Goal: Task Accomplishment & Management: Use online tool/utility

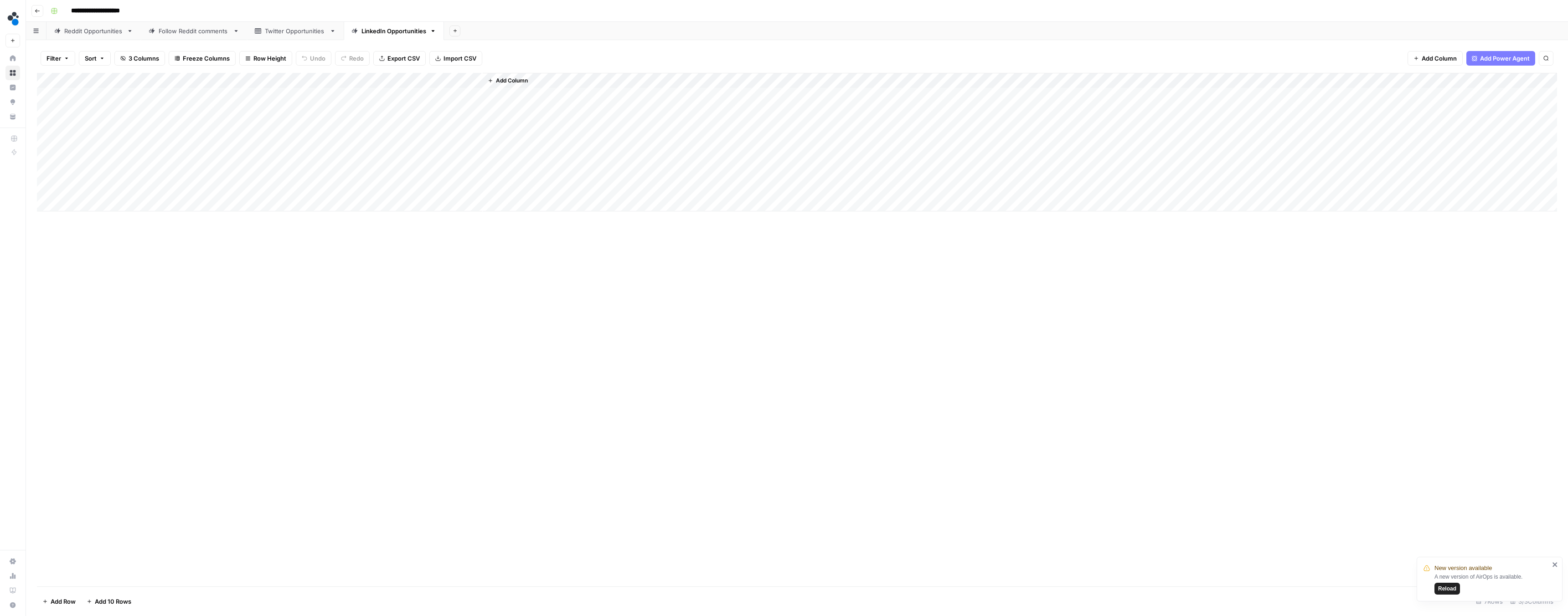
click at [117, 108] on div "Add Column" at bounding box center [797, 142] width 1520 height 139
click at [117, 95] on div "Add Column" at bounding box center [797, 142] width 1520 height 139
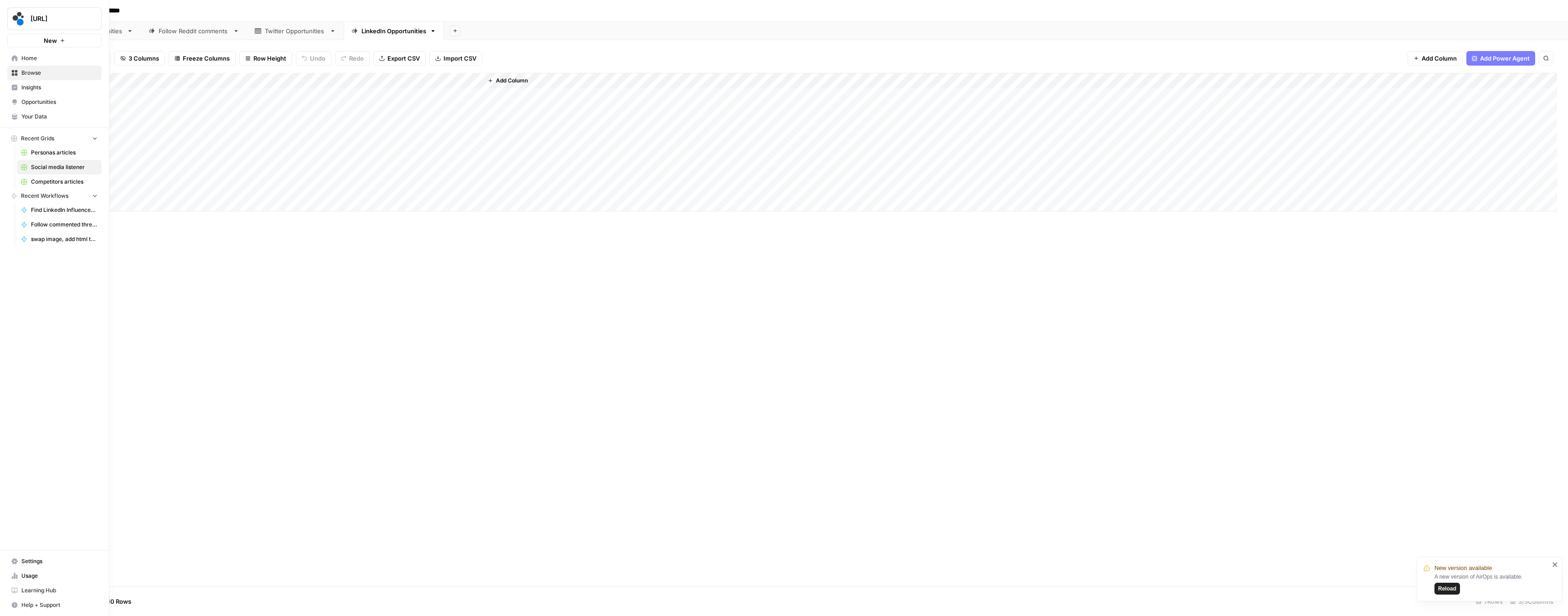
click at [37, 561] on span "Settings" at bounding box center [59, 561] width 76 height 8
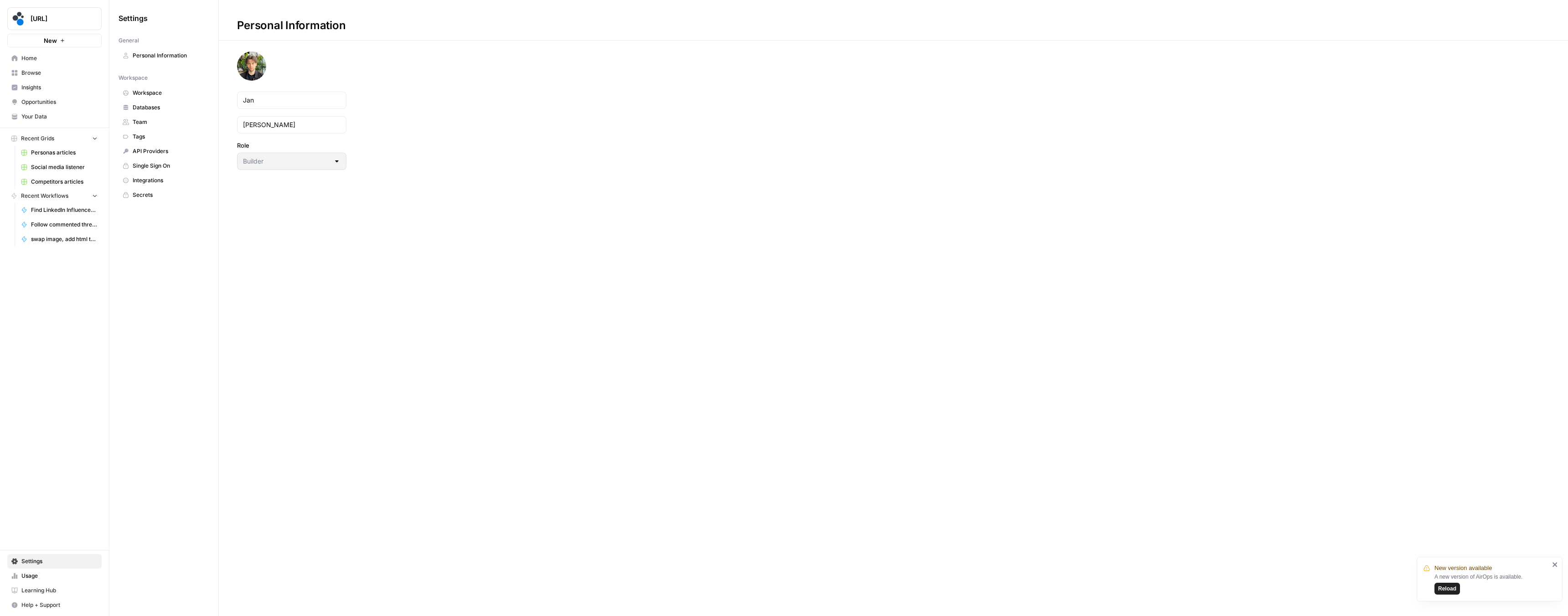
click at [140, 194] on span "Secrets" at bounding box center [169, 195] width 72 height 8
click at [1522, 28] on span "Create Secret" at bounding box center [1525, 25] width 39 height 9
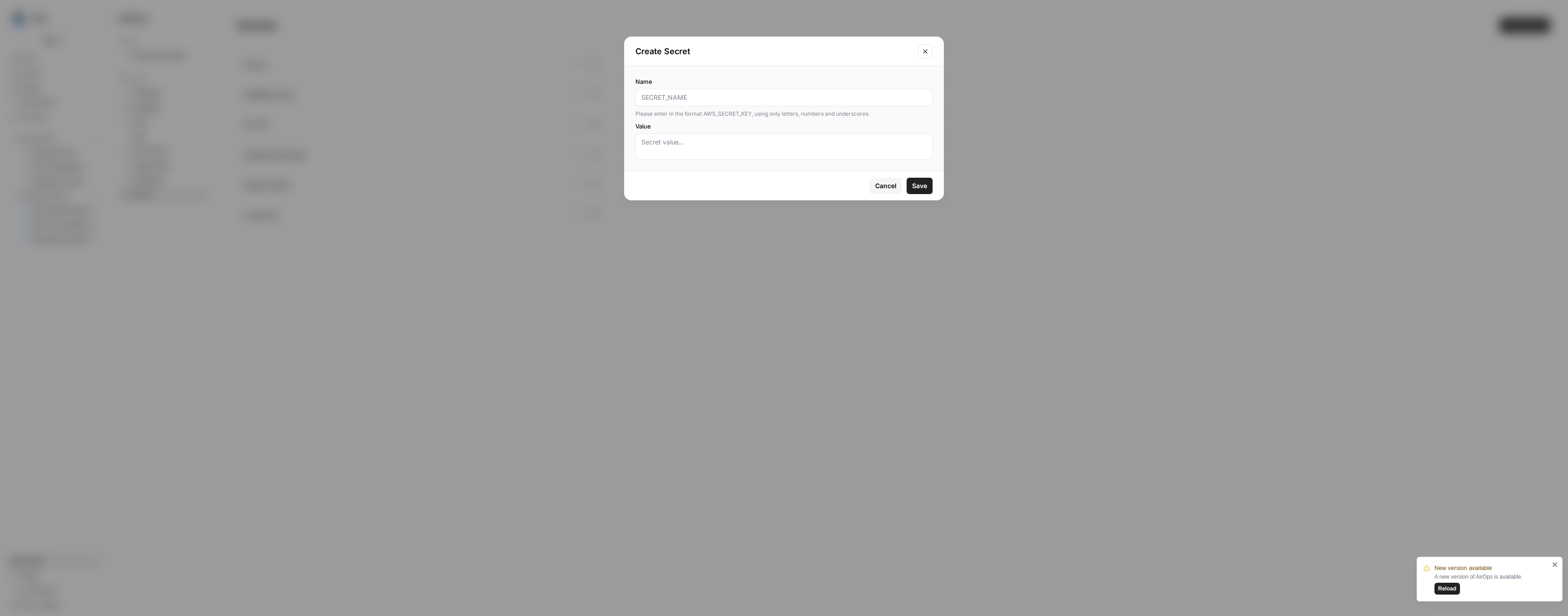
click at [685, 98] on input "Name" at bounding box center [784, 97] width 285 height 9
type input "P"
type input "phantom_buster_api_key"
click at [691, 138] on textarea "Value" at bounding box center [784, 147] width 285 height 18
paste textarea "OM9pq2YsW9CaeORhKZEnHR5kKJJlcYbFcF2TqCd3fG0"
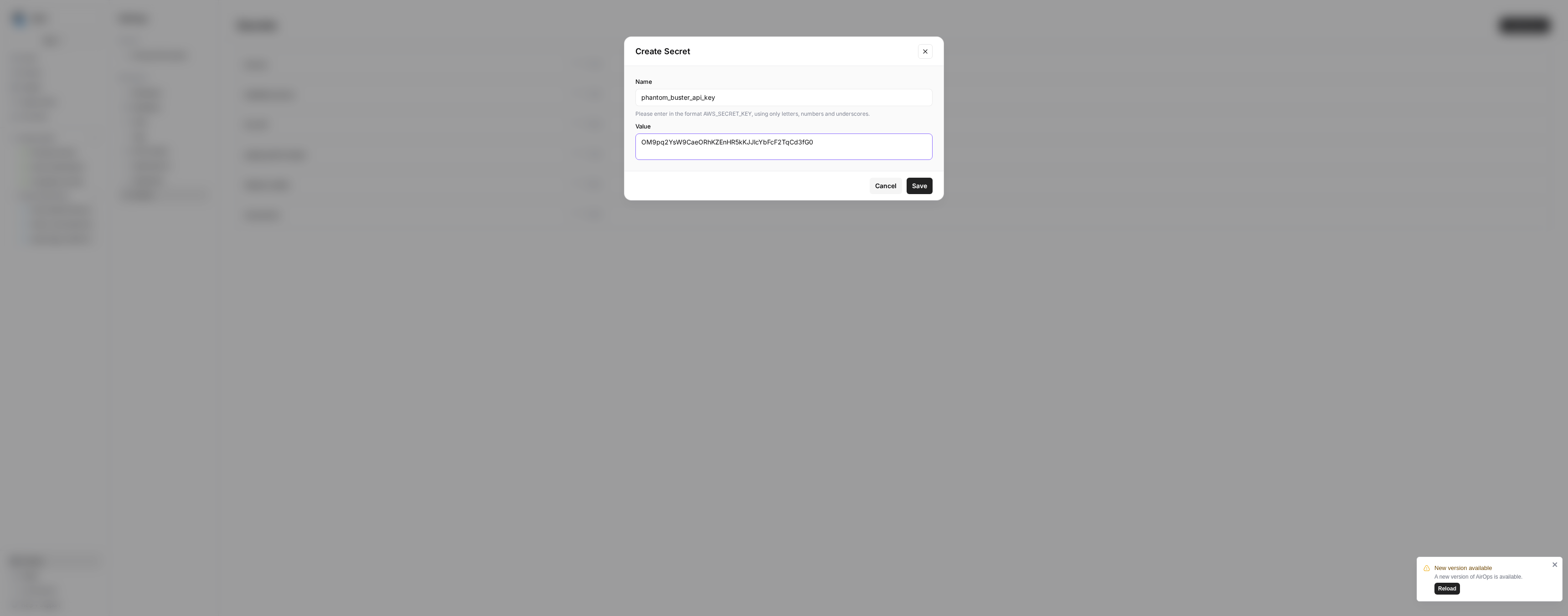
type textarea "OM9pq2YsW9CaeORhKZEnHR5kKJJlcYbFcF2TqCd3fG0"
click at [673, 97] on input "phantom_buster_api_key" at bounding box center [784, 97] width 285 height 9
click at [671, 99] on input "phantom_buster_api_key" at bounding box center [784, 97] width 285 height 9
type input "phantombuster_api_key"
click at [919, 188] on span "Save" at bounding box center [919, 186] width 15 height 9
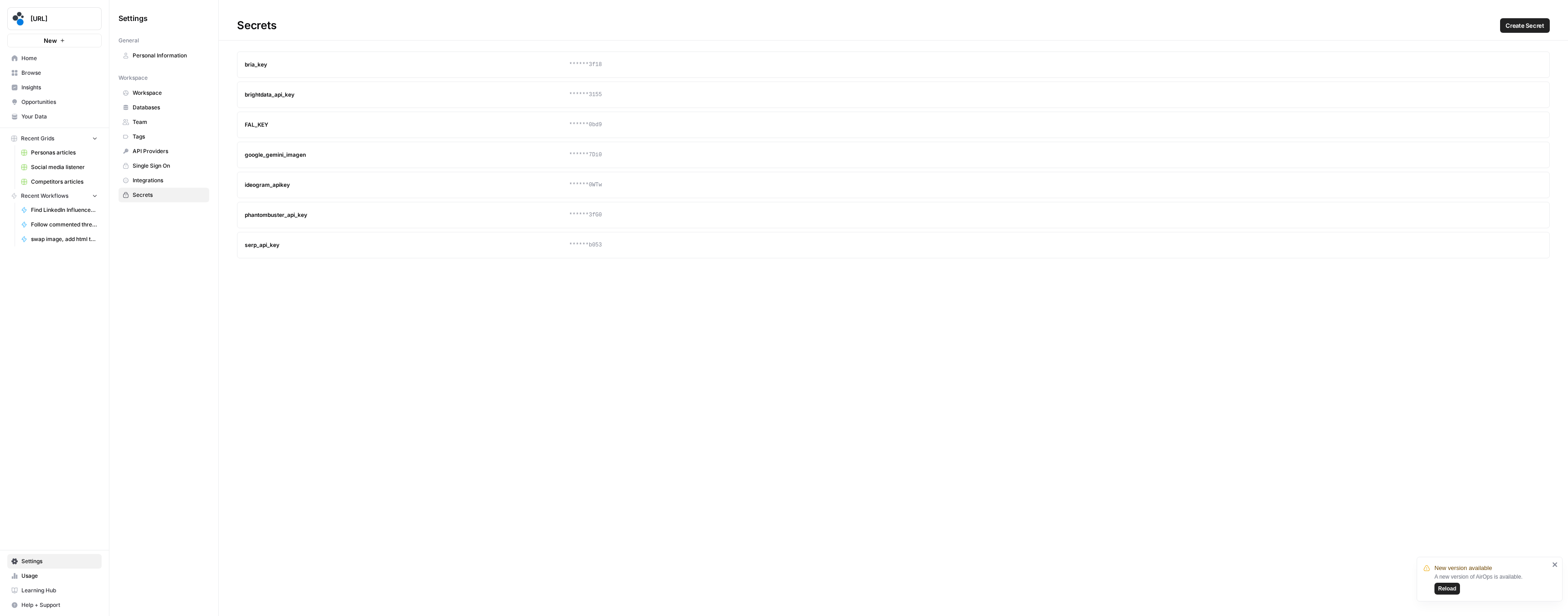
click at [275, 215] on div "phantombuster_api_key" at bounding box center [407, 215] width 324 height 8
copy div "phantombuster_api_key"
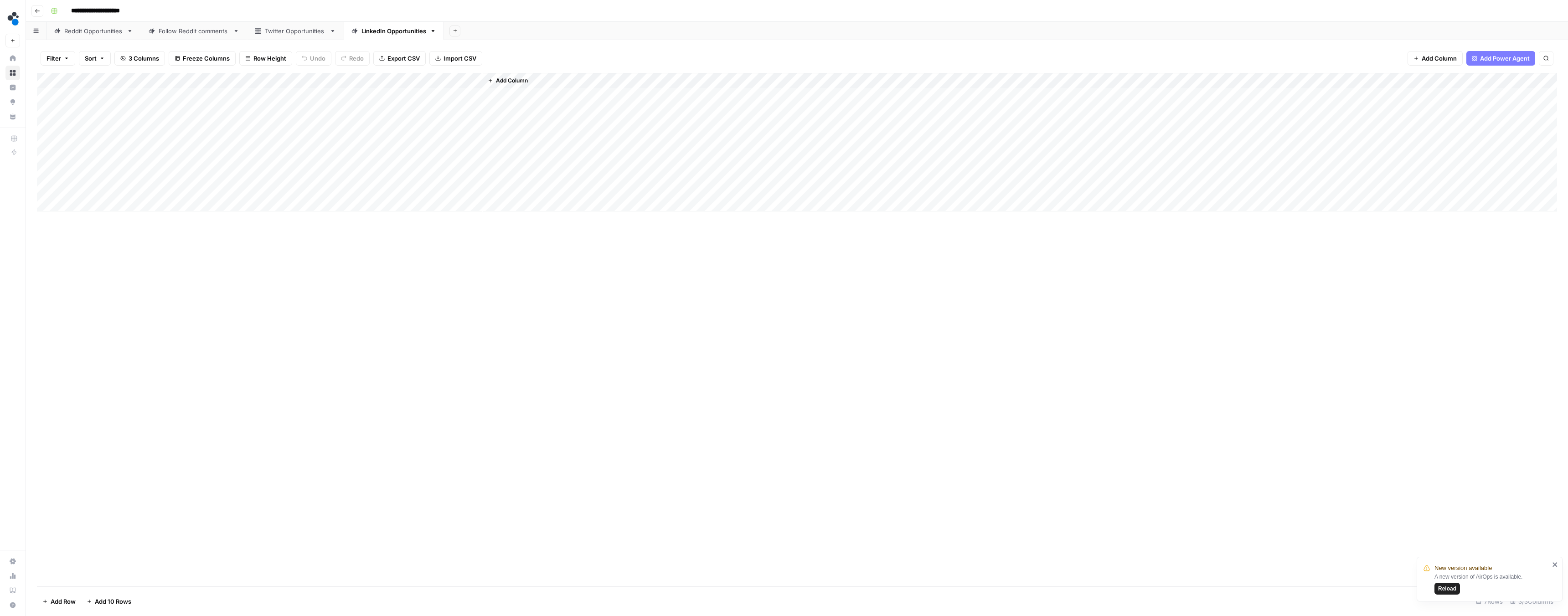
click at [134, 96] on div "Add Column" at bounding box center [797, 142] width 1520 height 139
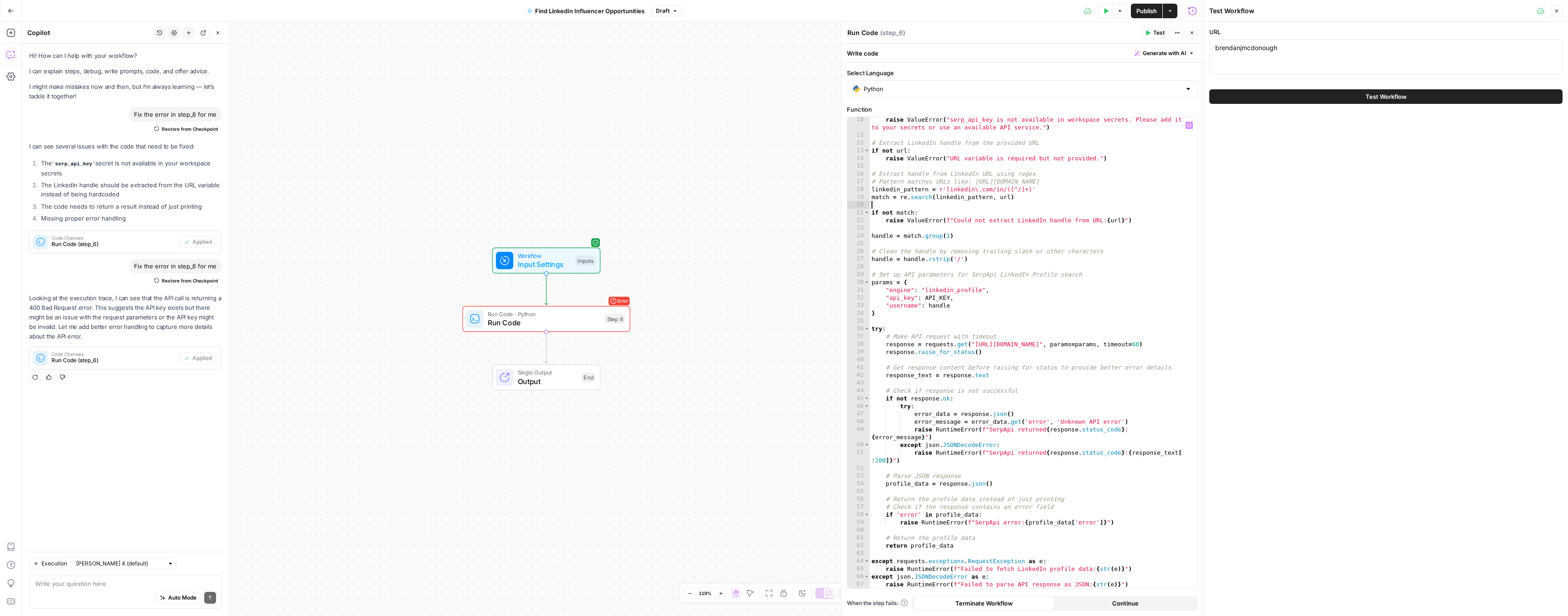
scroll to position [71, 0]
drag, startPoint x: 415, startPoint y: 201, endPoint x: 412, endPoint y: 213, distance: 12.4
click at [412, 213] on div "Workflow Input Settings Inputs Error Run Code · Python Run Code Step 6 Single O…" at bounding box center [612, 319] width 1181 height 594
click at [981, 306] on div "raise ValueError ( "serp_api_key is not available in workspace secrets. Please …" at bounding box center [1030, 363] width 321 height 494
type textarea "**********"
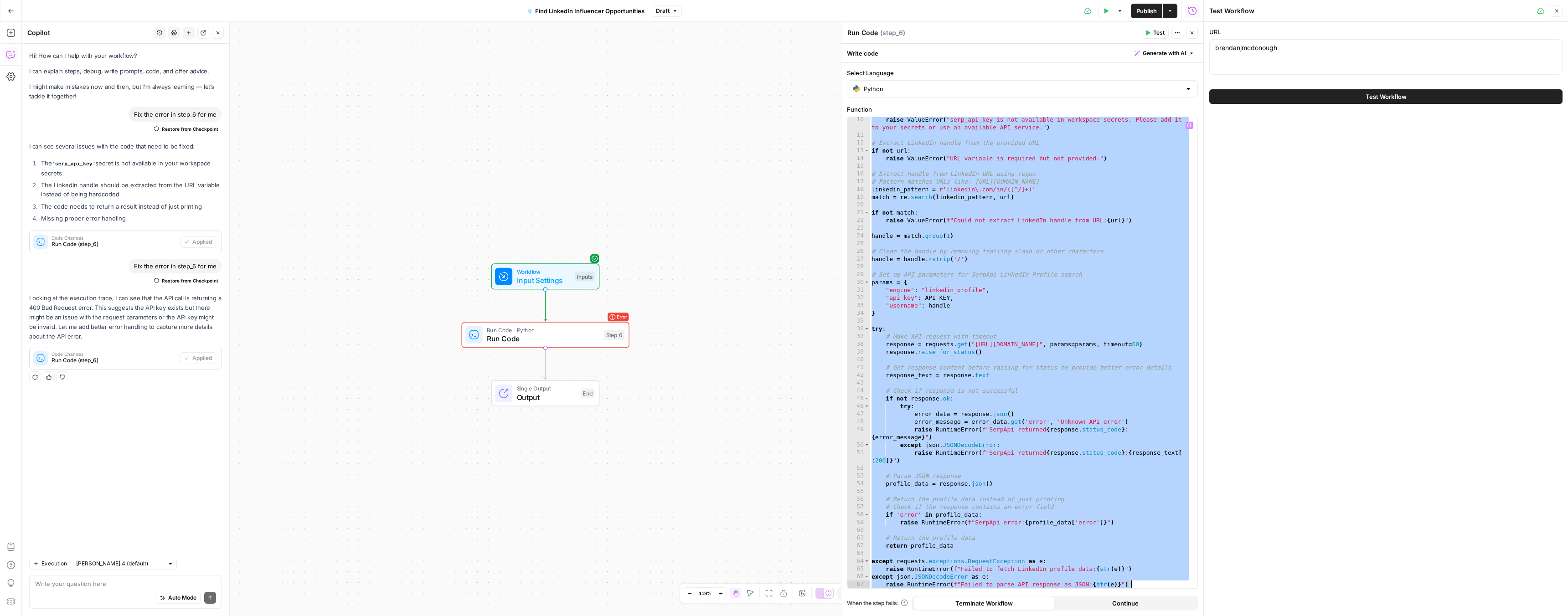
paste textarea
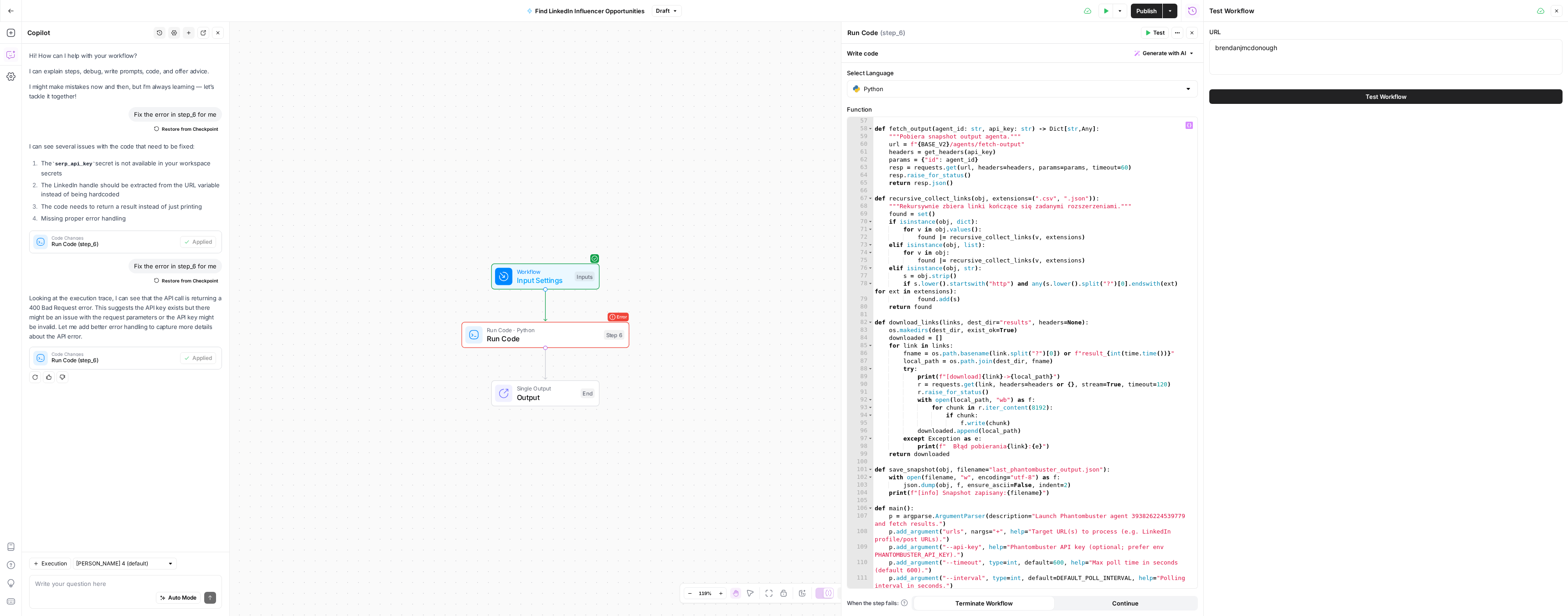
scroll to position [0, 0]
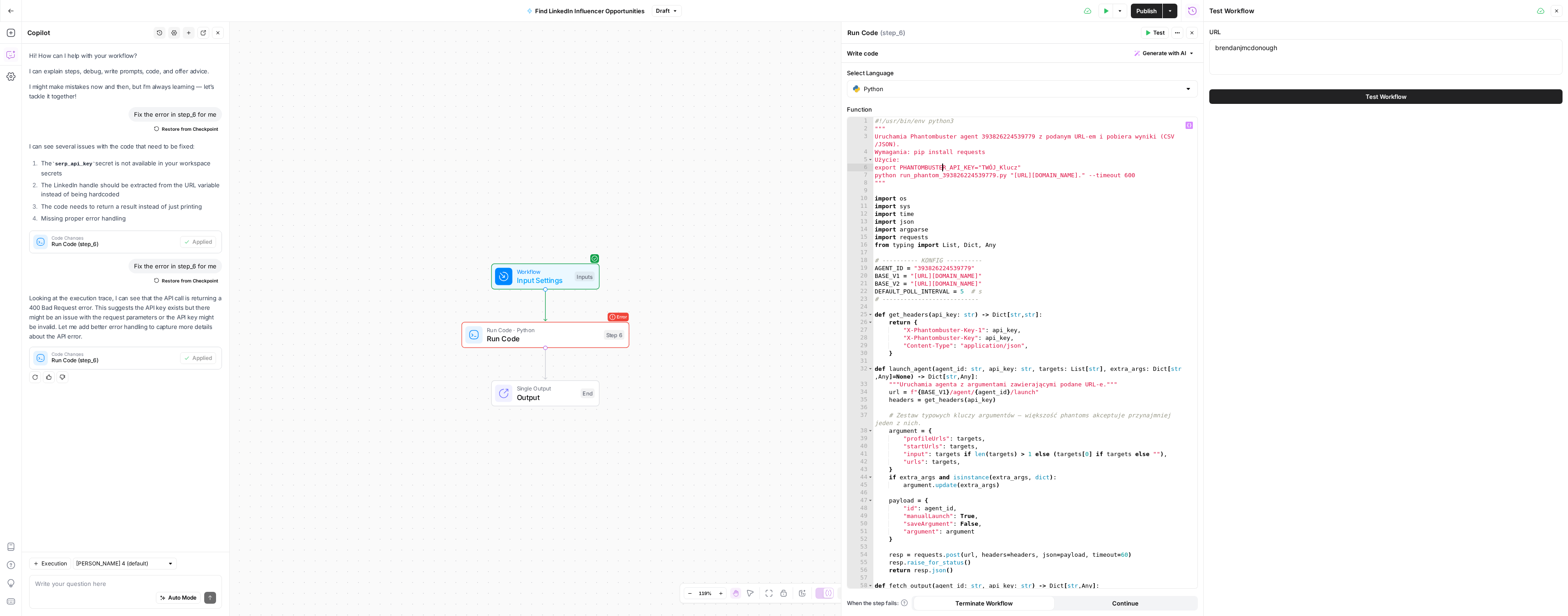
click at [942, 167] on div "#!/usr/bin/env python3 """ Uruchamia Phantombuster agent 393826224539779 z poda…" at bounding box center [1032, 360] width 318 height 487
click at [1158, 127] on span "​" at bounding box center [1155, 125] width 12 height 12
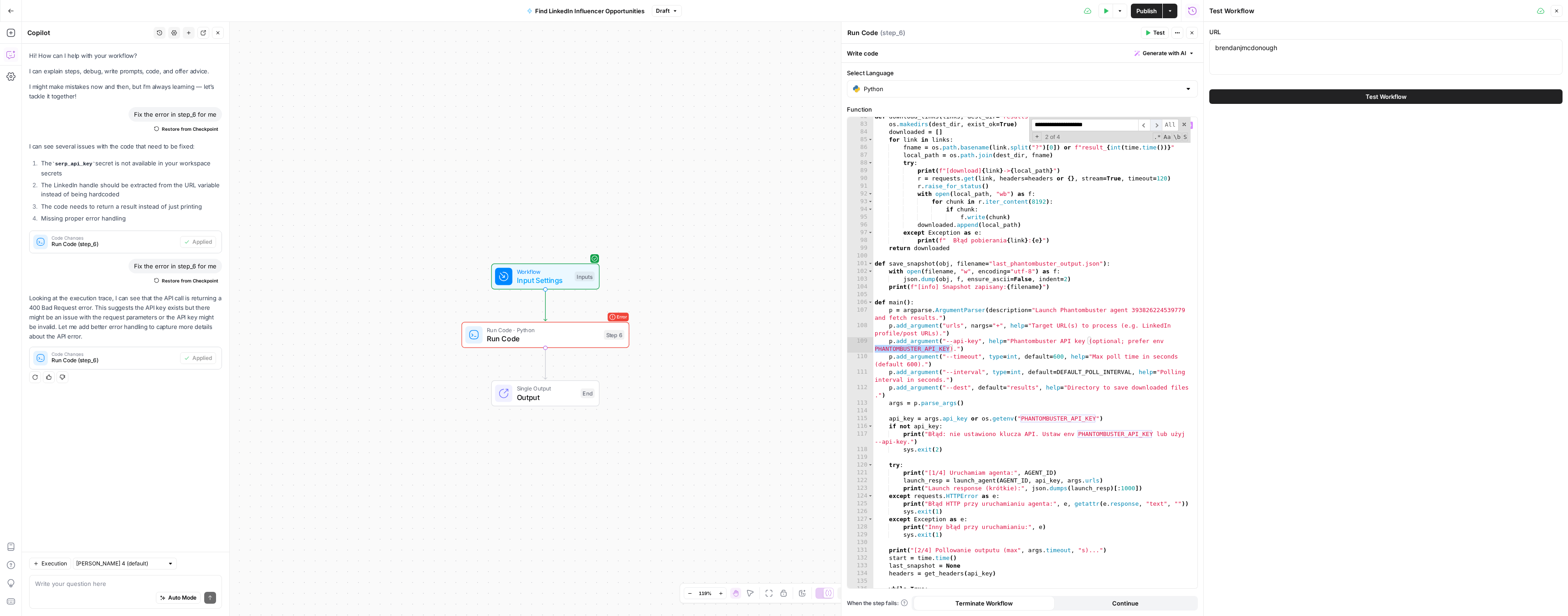
scroll to position [663, 0]
click at [1158, 127] on span "​" at bounding box center [1155, 125] width 12 height 12
drag, startPoint x: 925, startPoint y: 418, endPoint x: 1107, endPoint y: 419, distance: 182.0
click at [1107, 419] on div "def download_links ( links , dest_dir = "results" , headers = None ) : os . mak…" at bounding box center [1032, 356] width 318 height 487
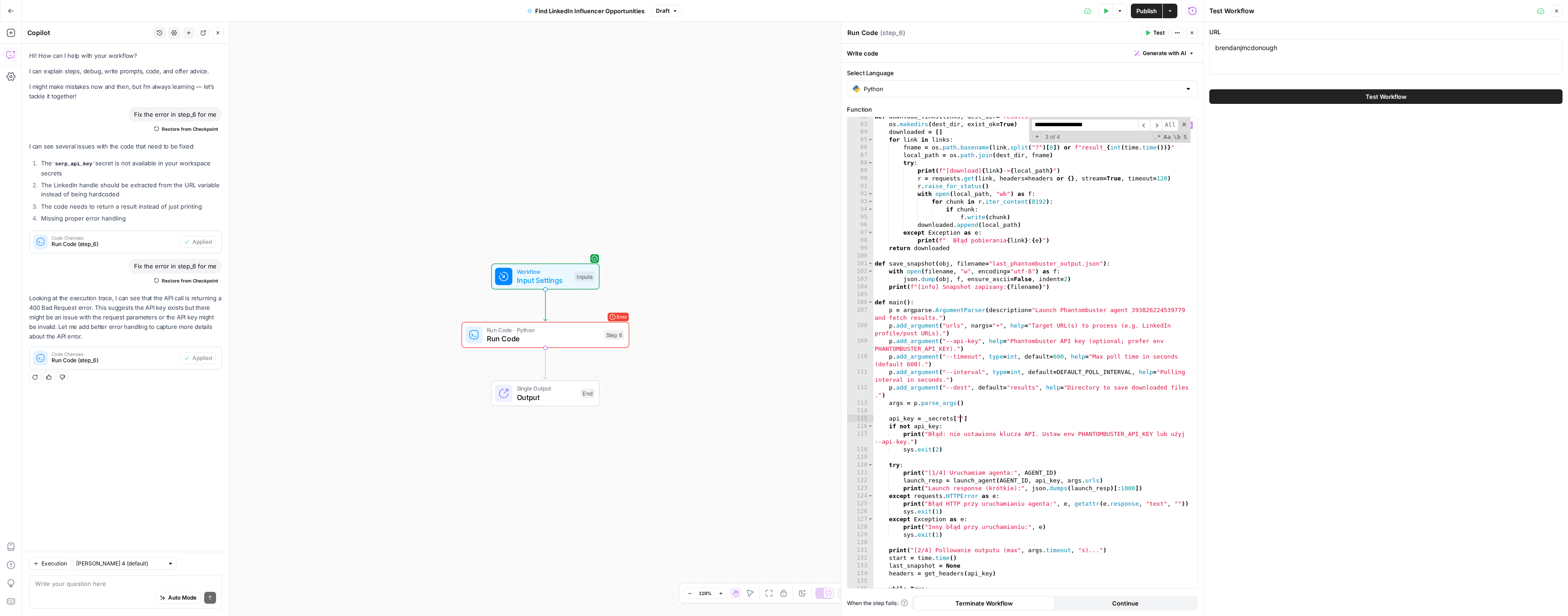
paste textarea "**********"
click at [1158, 122] on span "​" at bounding box center [1155, 125] width 12 height 12
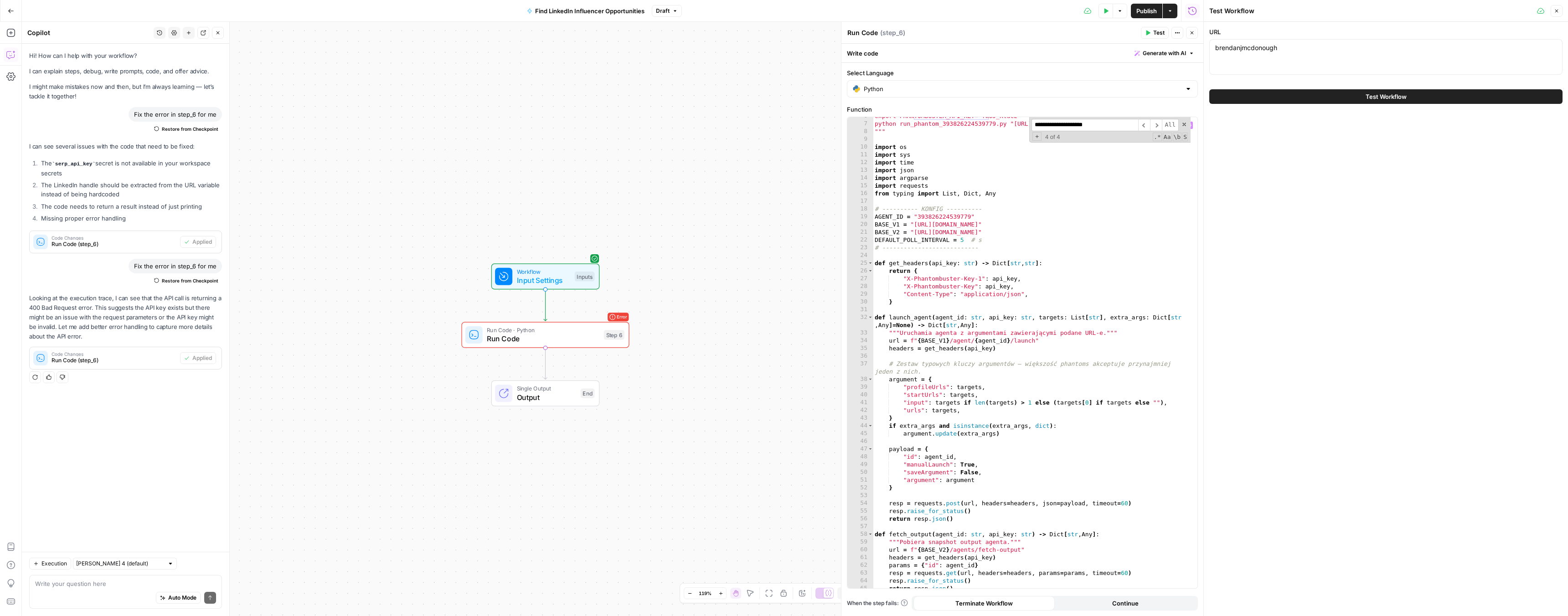
scroll to position [0, 0]
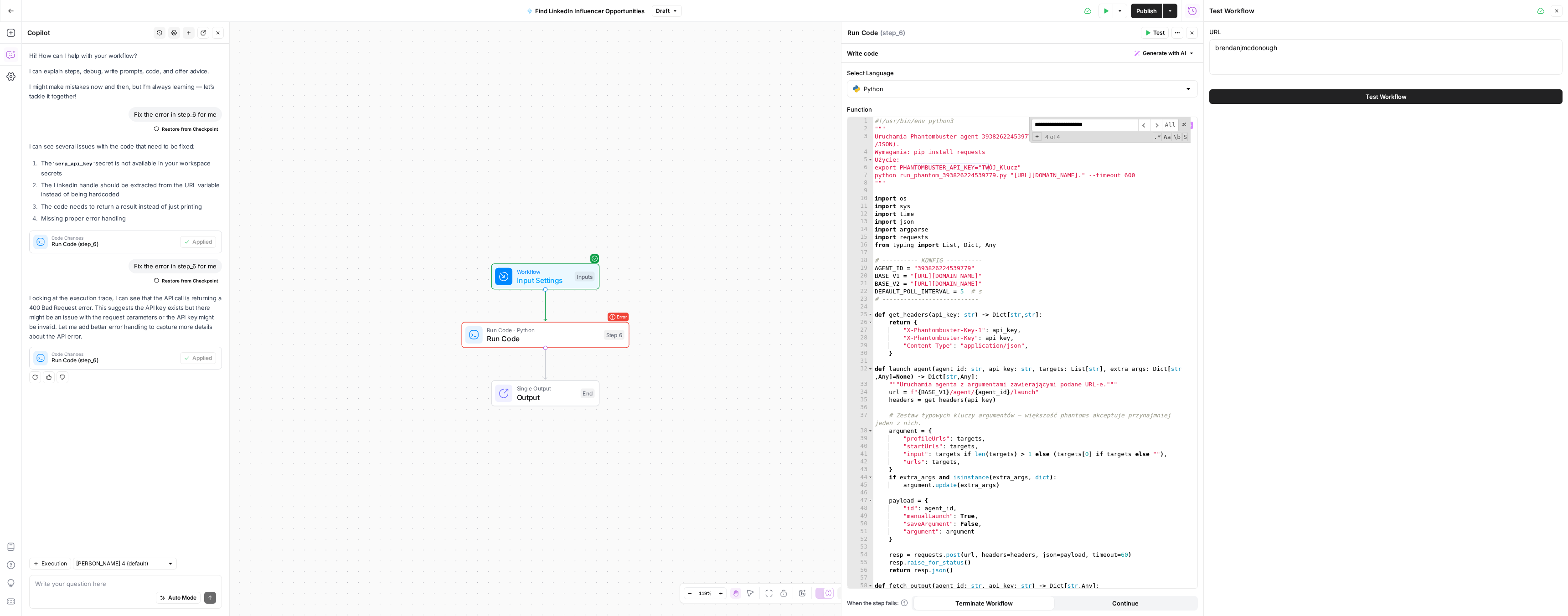
type textarea "*********"
click at [952, 201] on div "#!/usr/bin/env python3 """ Uruchamia Phantombuster agent 393826224539779 z poda…" at bounding box center [1032, 360] width 318 height 487
click at [1184, 123] on span at bounding box center [1184, 124] width 6 height 6
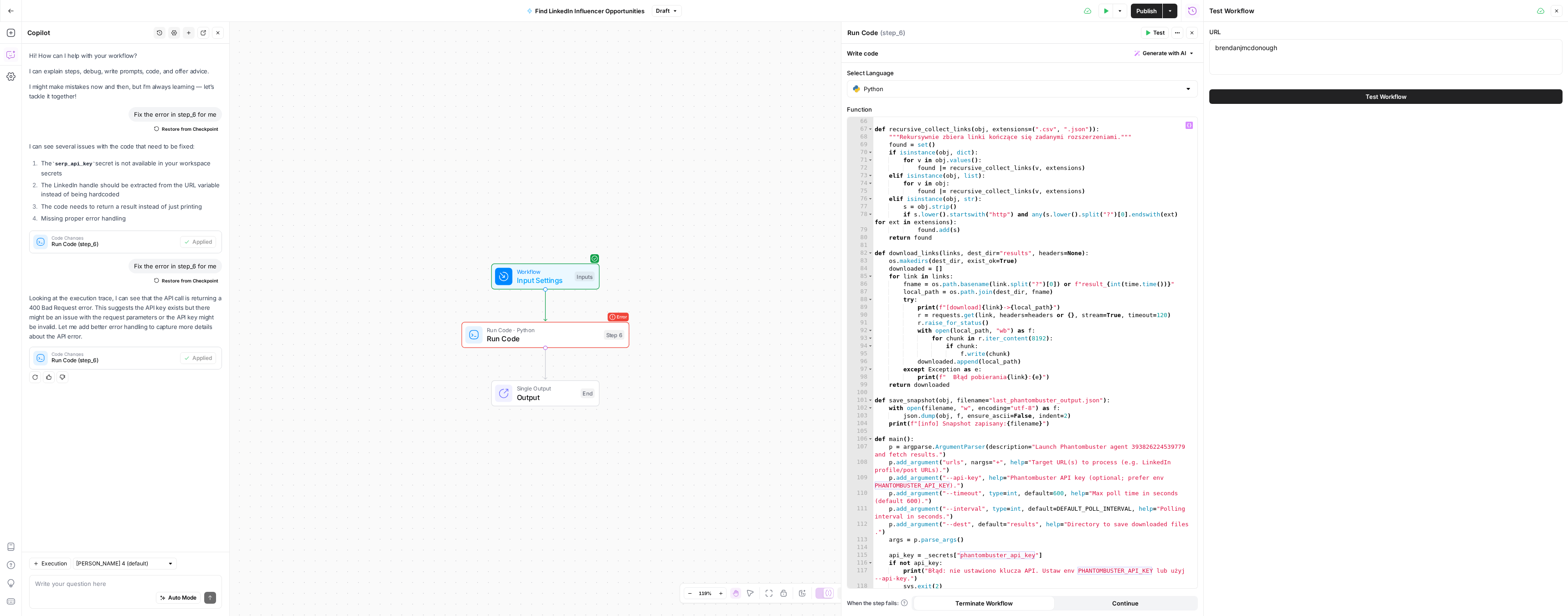
scroll to position [599, 0]
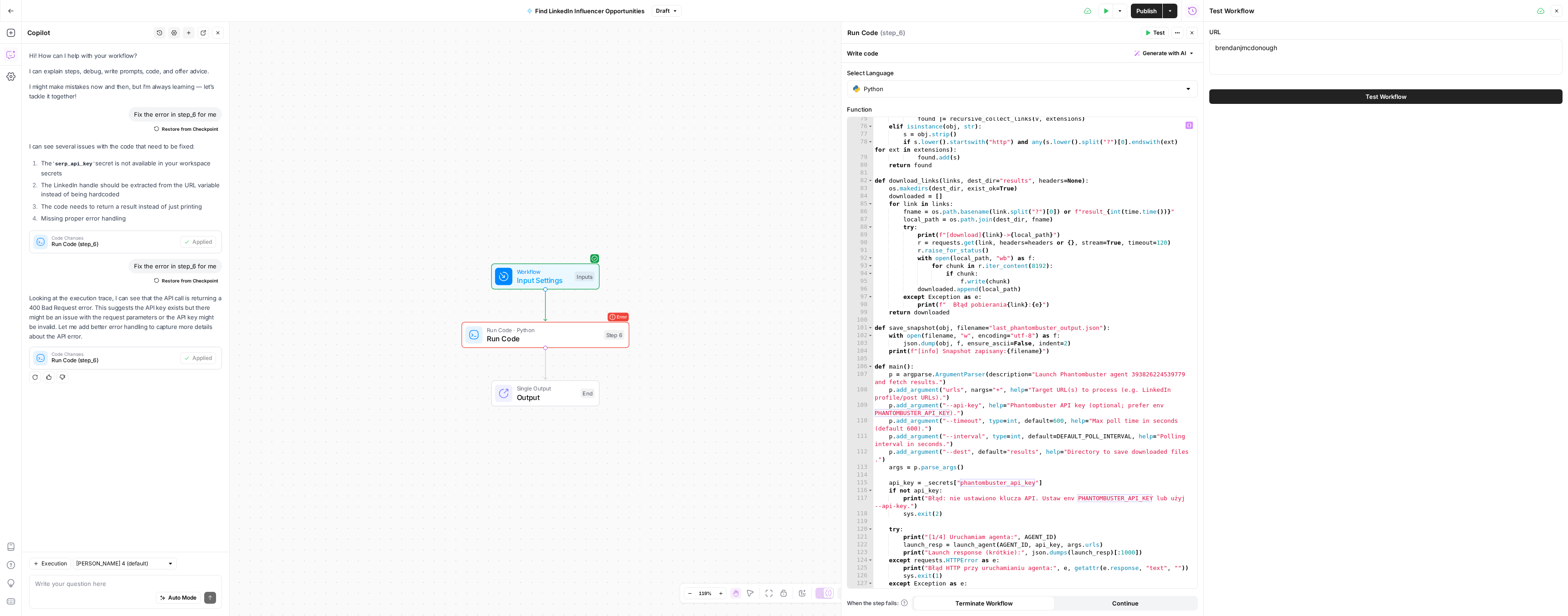
click at [1106, 12] on icon "button" at bounding box center [1106, 10] width 4 height 5
click at [1228, 44] on textarea "brendanjmcdonough" at bounding box center [1385, 47] width 341 height 9
paste textarea "https://www.linkedin.com/in/cwluecke/"
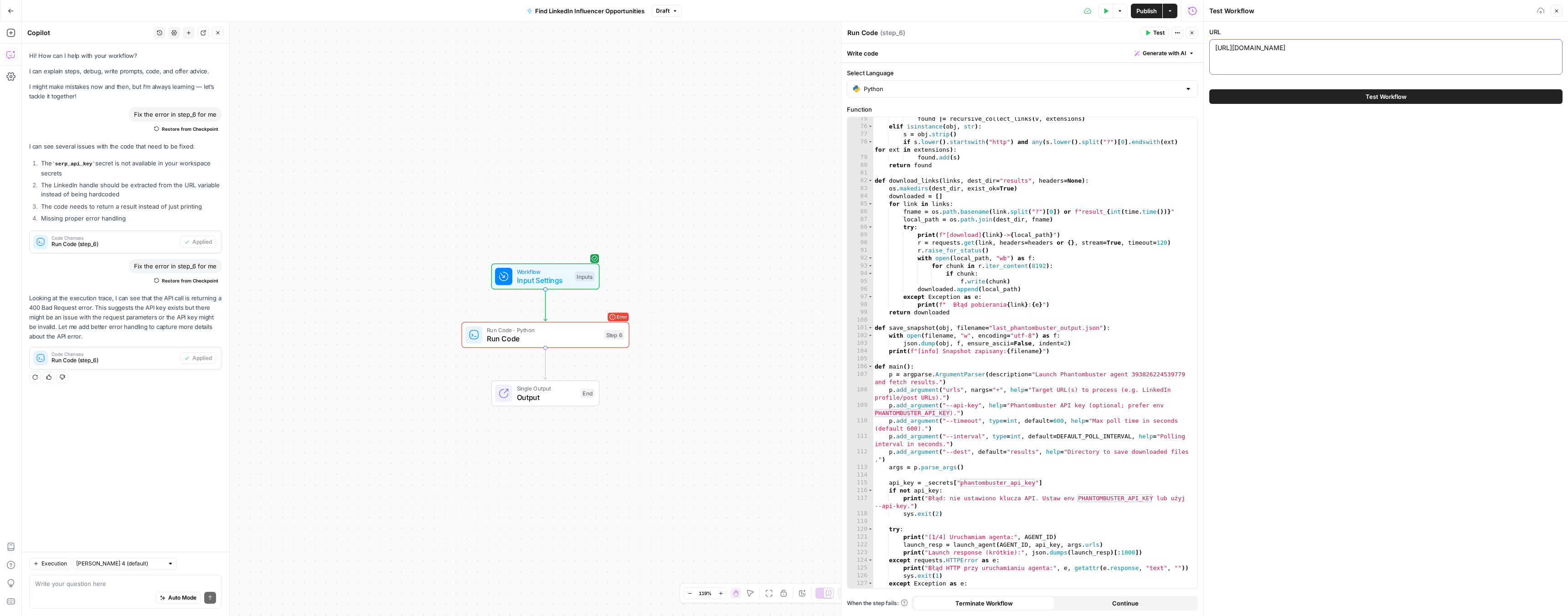
type textarea "https://www.linkedin.com/in/cwluecke/"
click at [1267, 94] on button "Test Workflow" at bounding box center [1386, 97] width 353 height 15
click at [1344, 96] on button "Test Workflow" at bounding box center [1386, 97] width 353 height 15
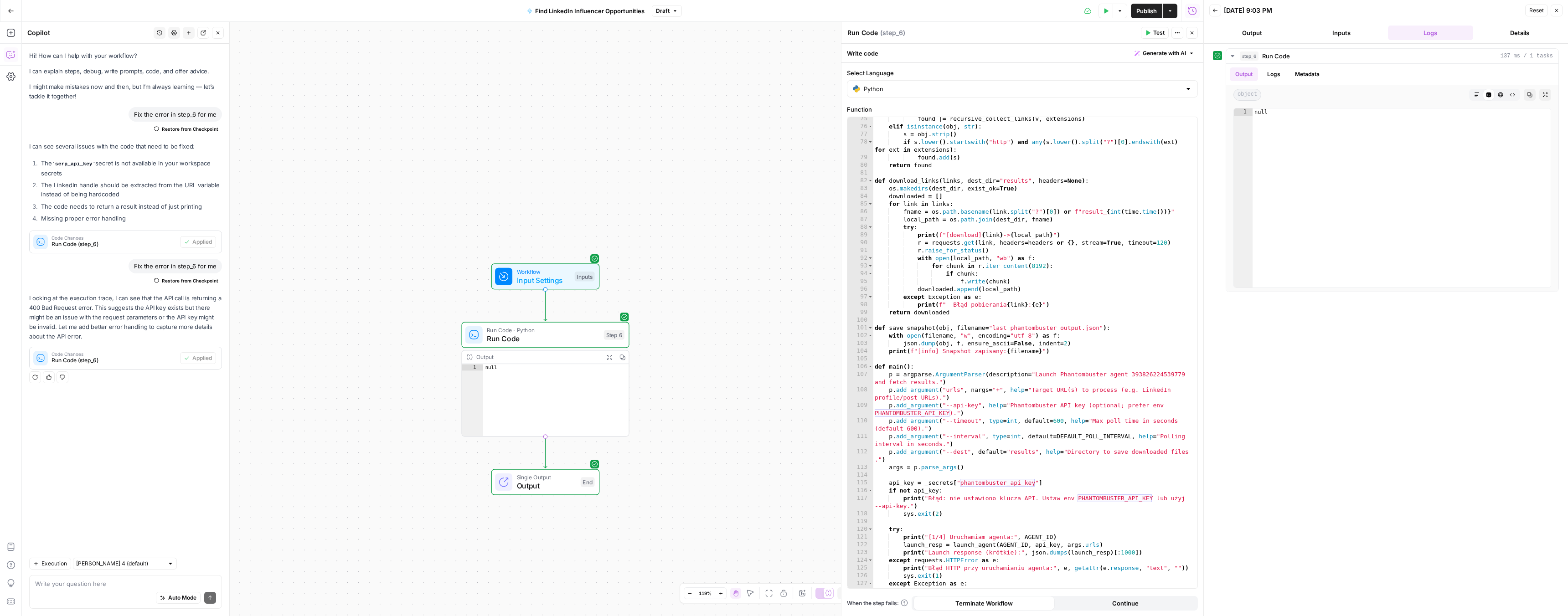
click at [189, 32] on icon "button" at bounding box center [189, 32] width 5 height 5
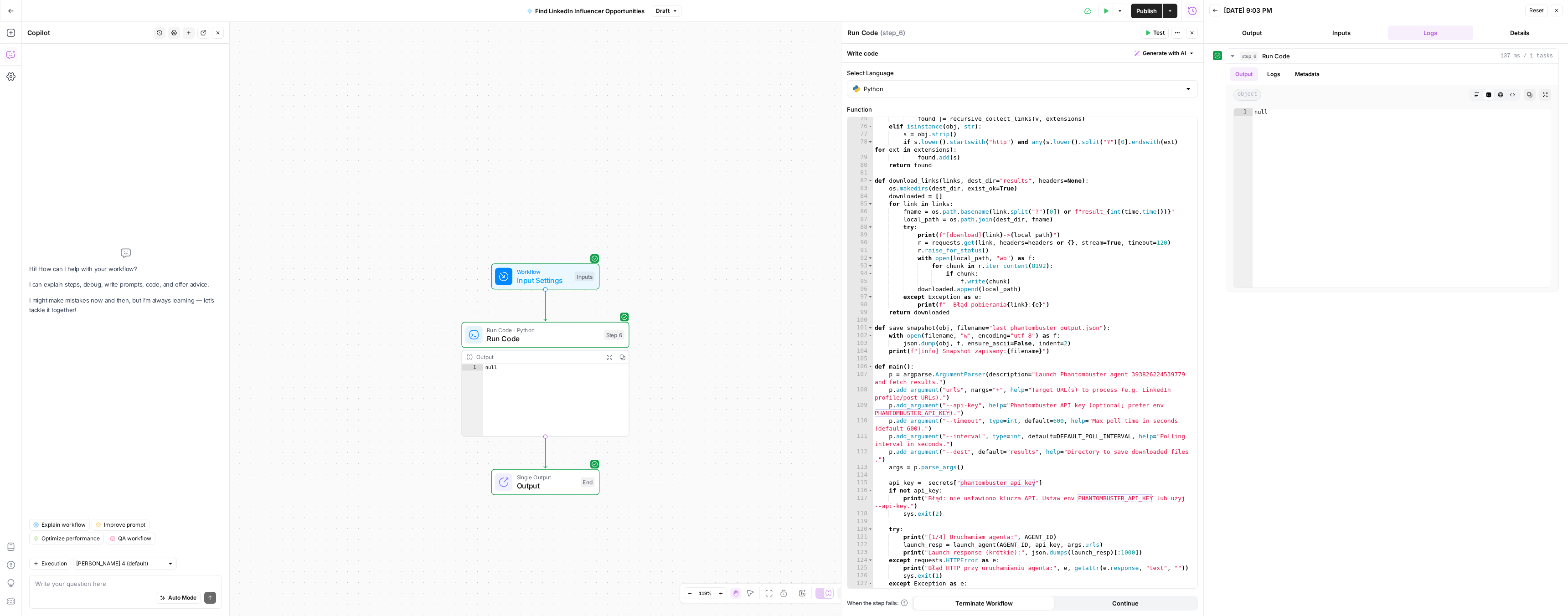
click at [105, 592] on div "Auto Mode Send" at bounding box center [125, 598] width 181 height 20
type textarea "n"
type textarea "repair step 6."
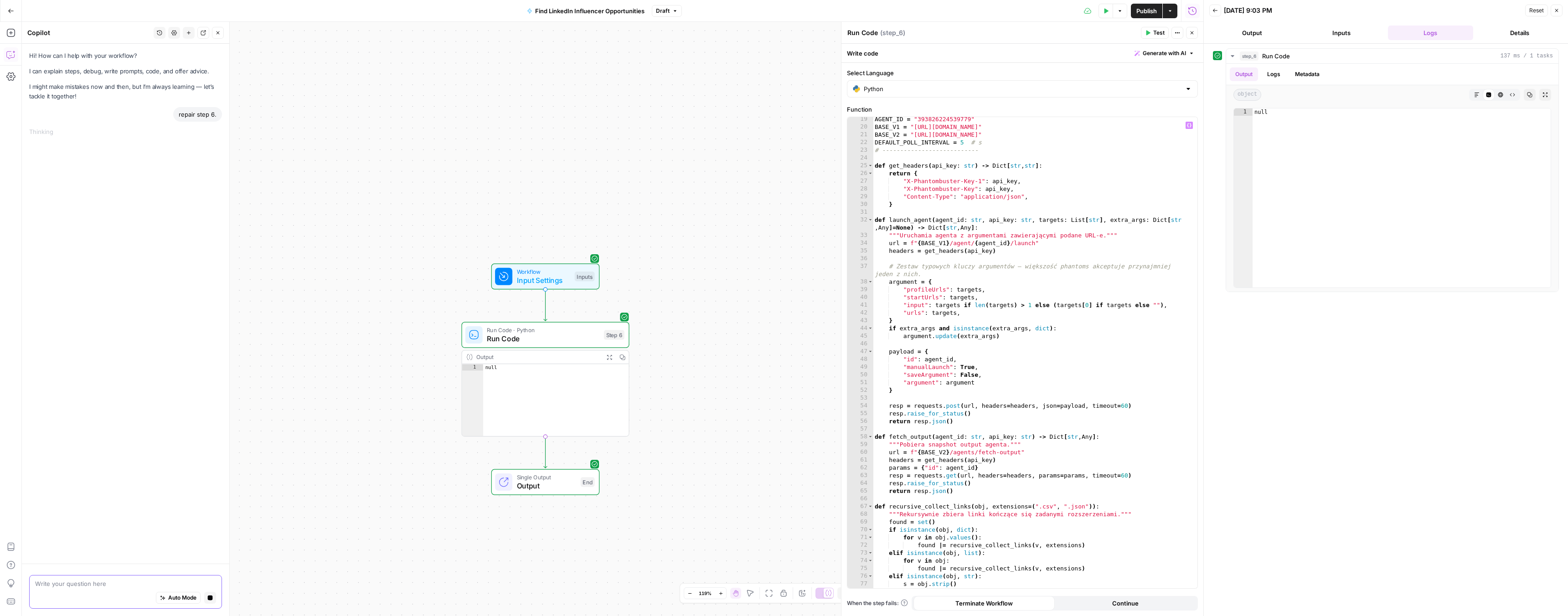
scroll to position [36, 0]
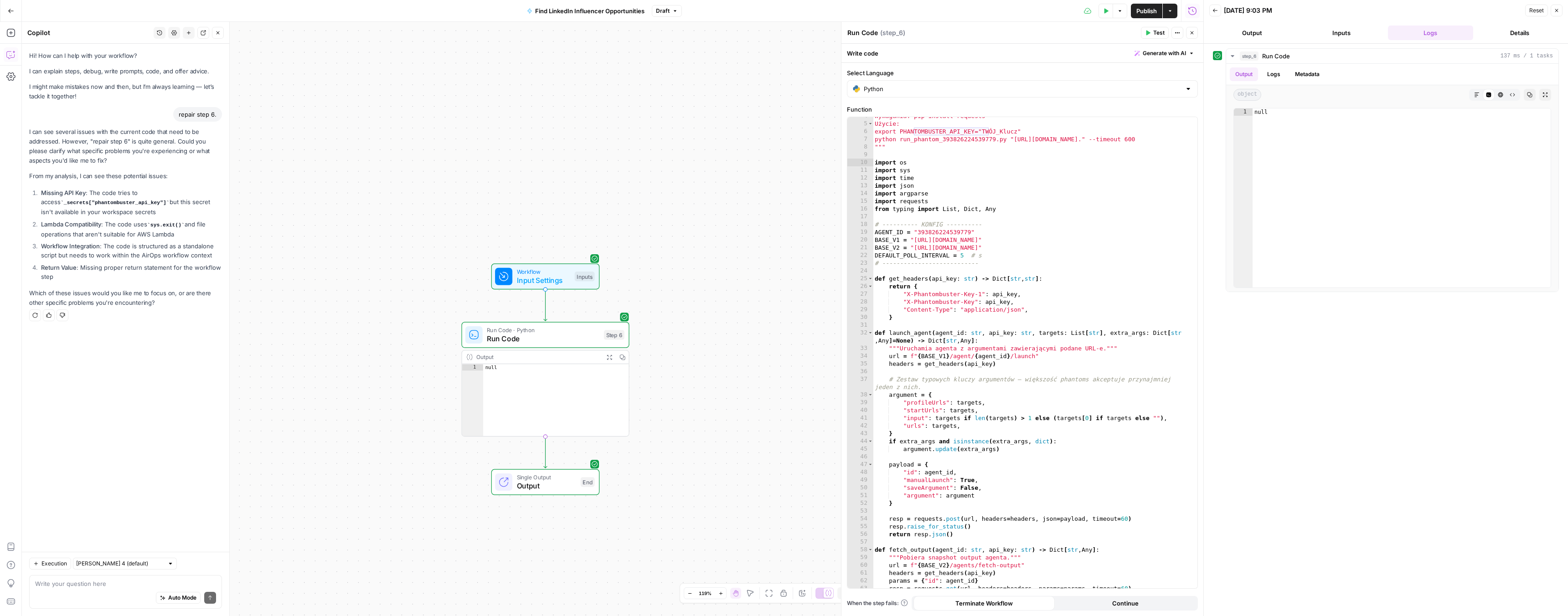
click at [120, 212] on li "Missing API Key : The code tries to access _secrets["phantombuster_api_key"] bu…" at bounding box center [130, 202] width 183 height 28
click at [99, 209] on li "Missing API Key : The code tries to access _secrets["phantombuster_api_key"] bu…" at bounding box center [130, 202] width 183 height 28
click at [94, 596] on div "Auto Mode Send" at bounding box center [125, 598] width 181 height 20
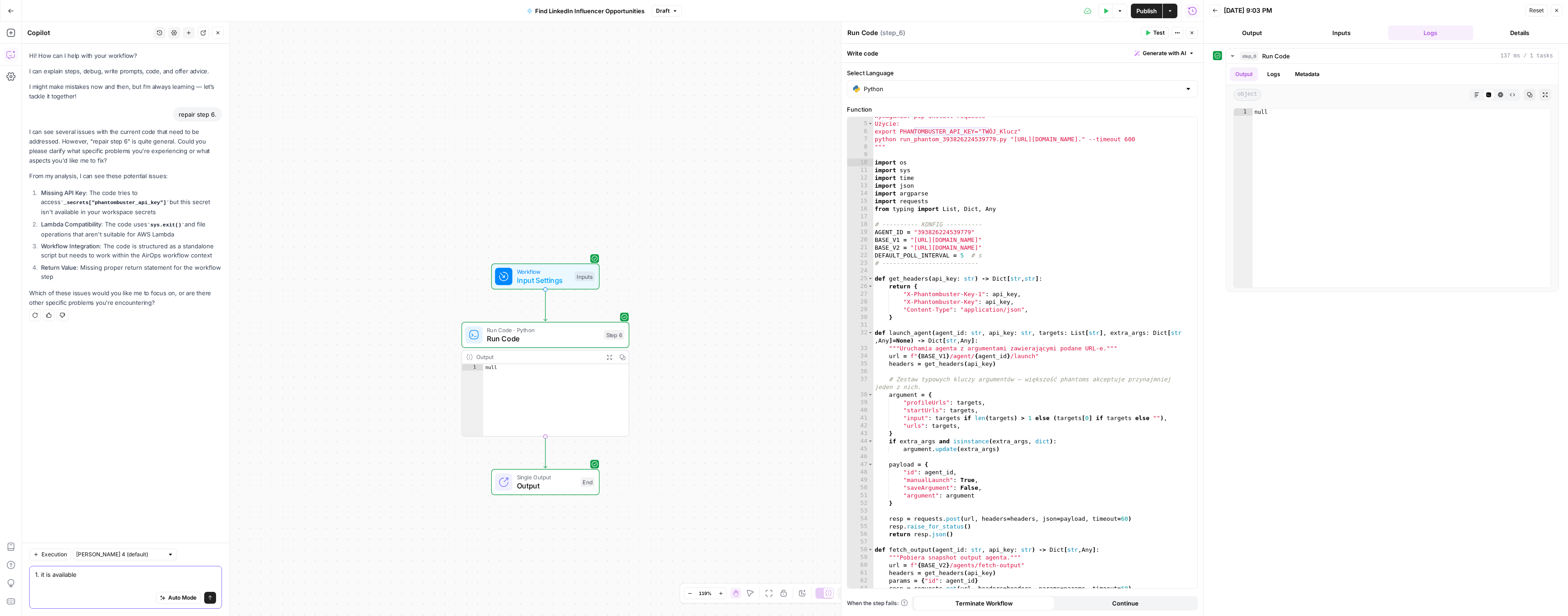
scroll to position [0, 0]
type textarea "1. it is available"
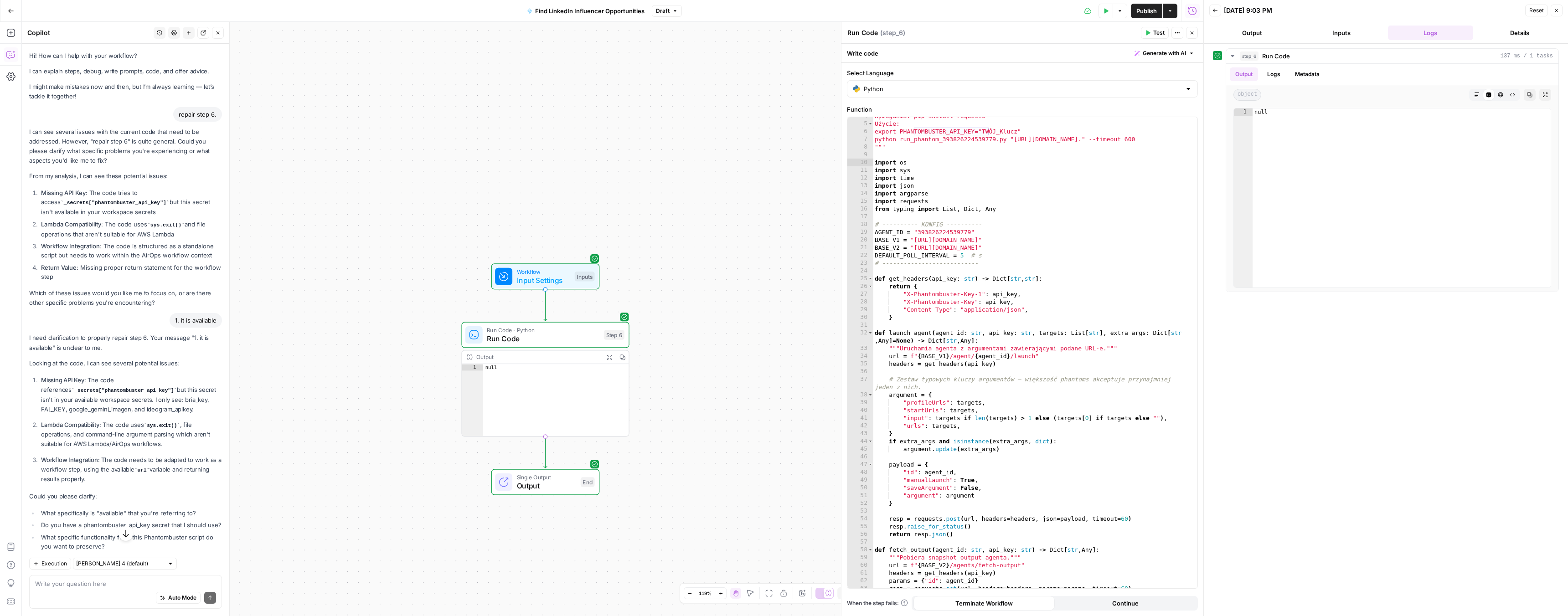
click at [188, 110] on div "repair step 6." at bounding box center [198, 114] width 49 height 15
click at [188, 113] on div "repair step 6." at bounding box center [198, 114] width 49 height 15
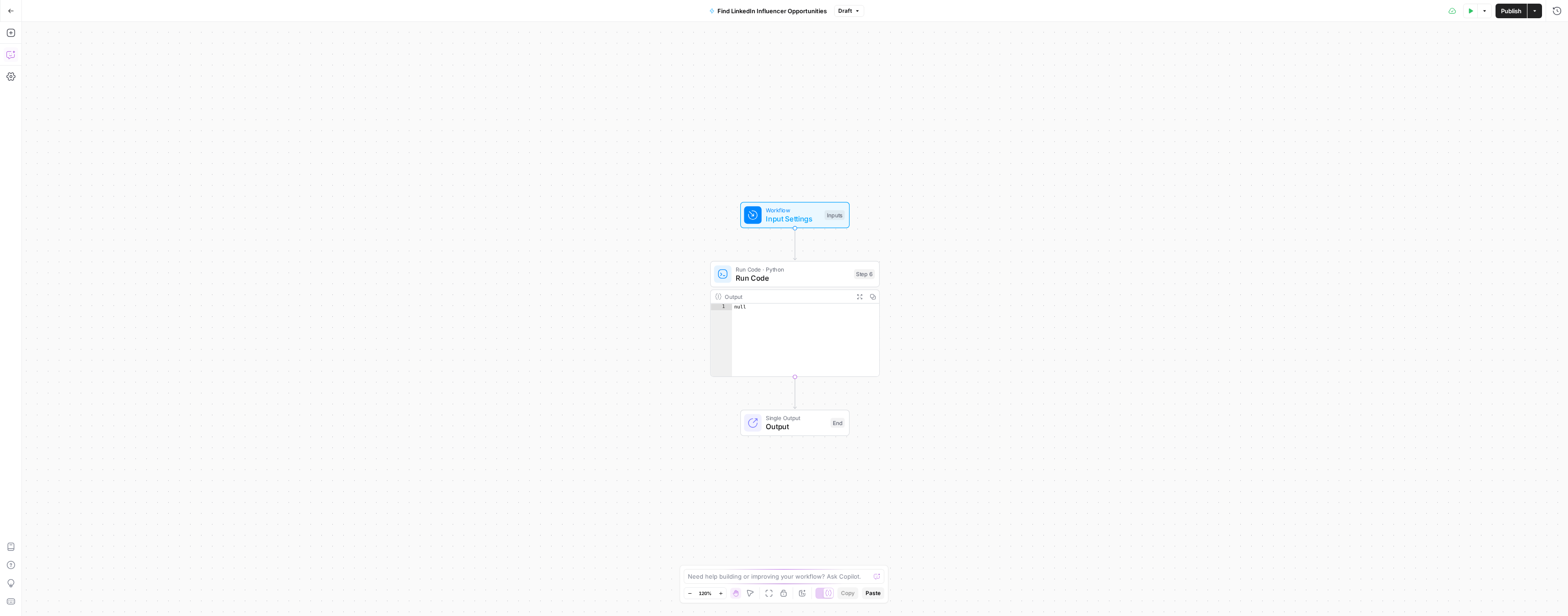
click at [13, 58] on icon "button" at bounding box center [10, 54] width 9 height 9
click at [164, 586] on textarea at bounding box center [125, 584] width 181 height 9
type textarea "repair step 6."
click at [211, 600] on icon "submit" at bounding box center [210, 598] width 5 height 5
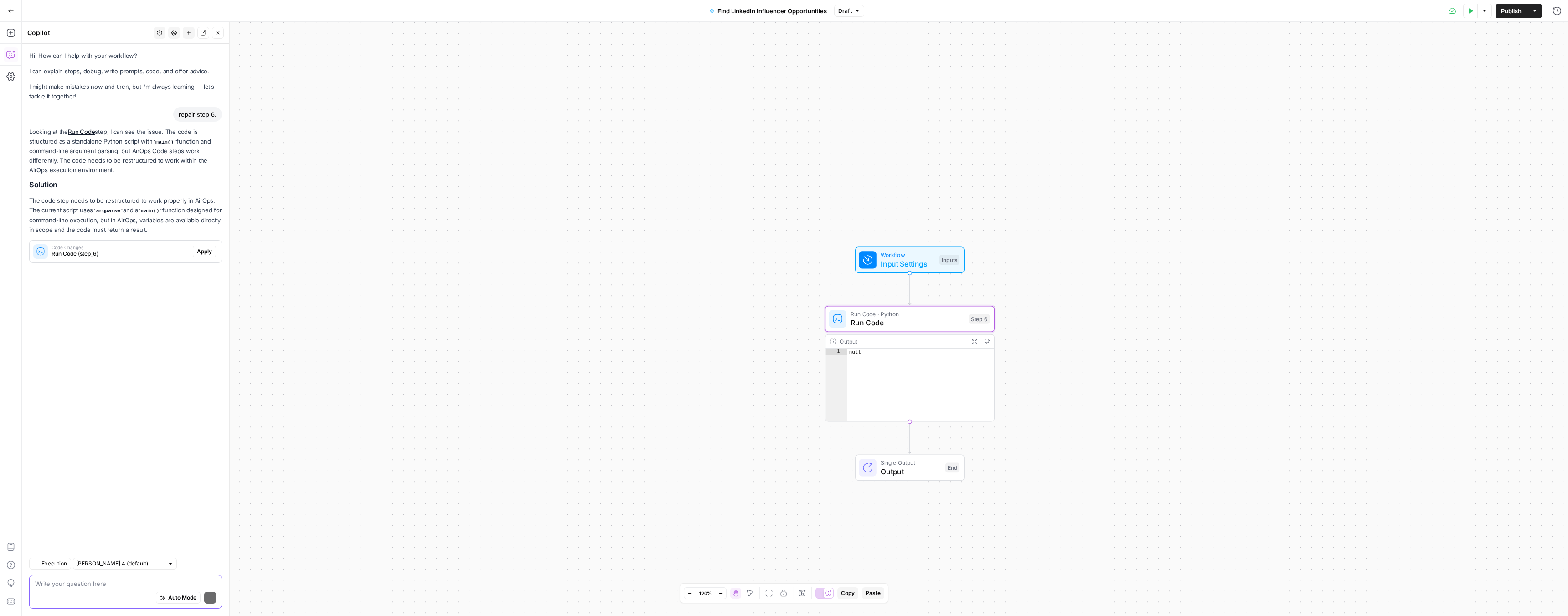
click at [201, 254] on span "Apply" at bounding box center [204, 251] width 15 height 8
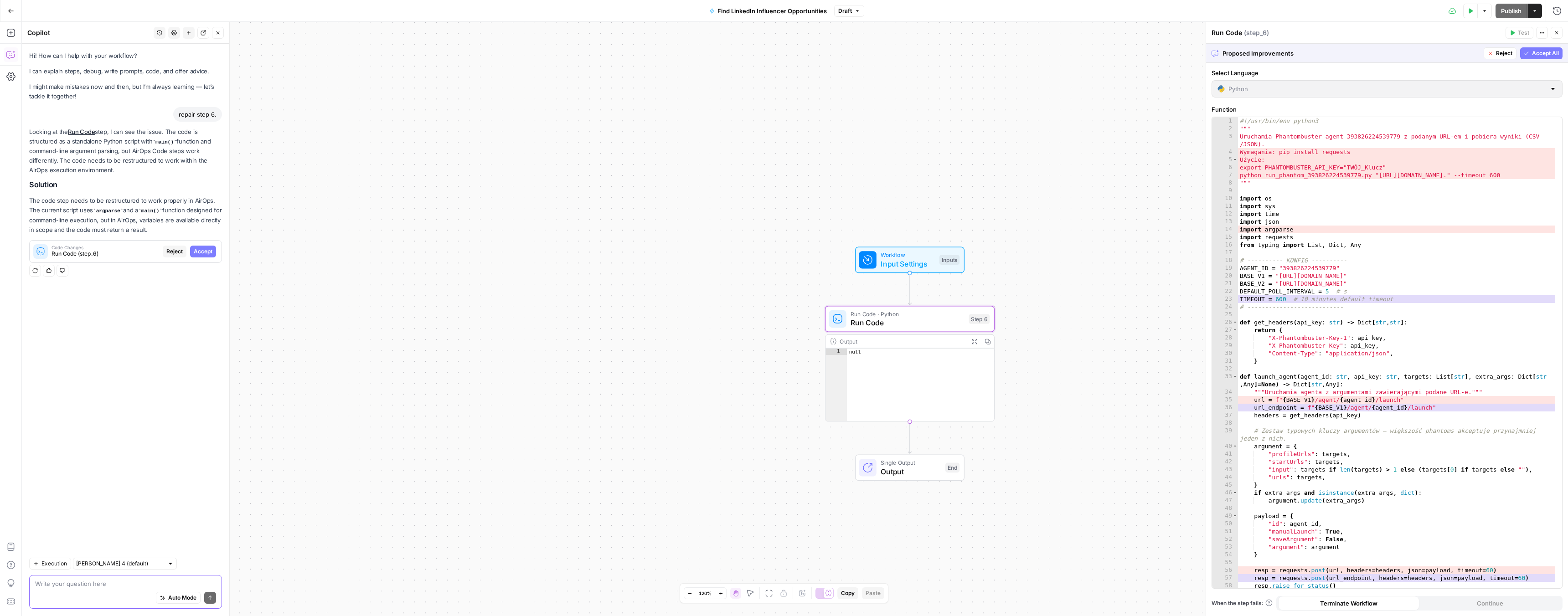
click at [202, 251] on span "Accept" at bounding box center [203, 251] width 19 height 8
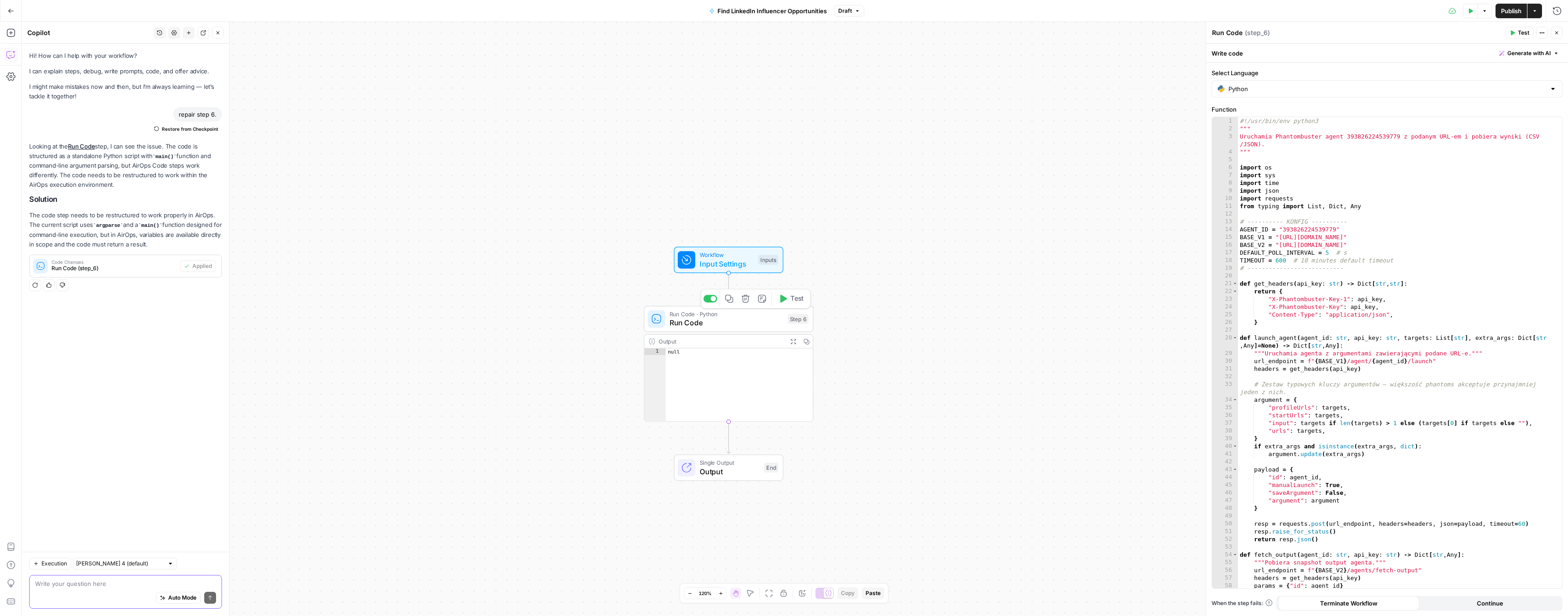
click at [799, 300] on span "Test" at bounding box center [797, 299] width 13 height 10
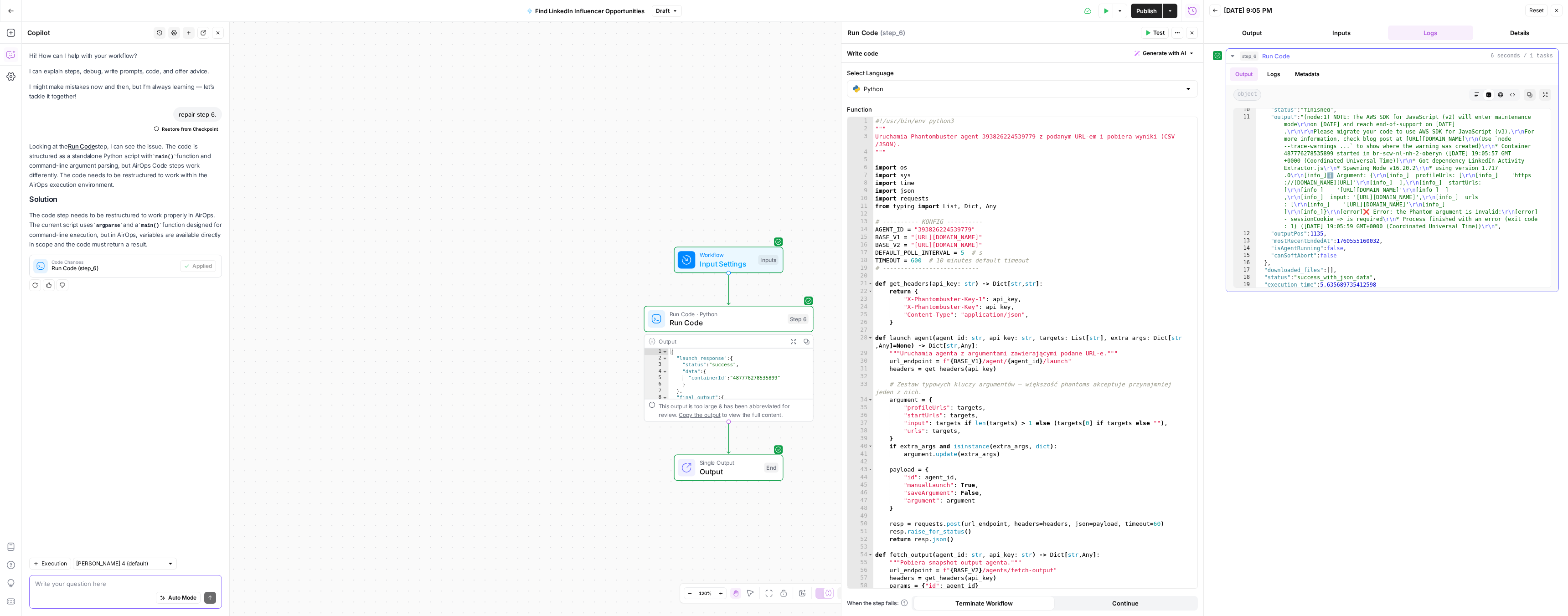
scroll to position [72, 0]
click at [94, 584] on textarea at bounding box center [125, 584] width 181 height 9
type textarea "repair it"
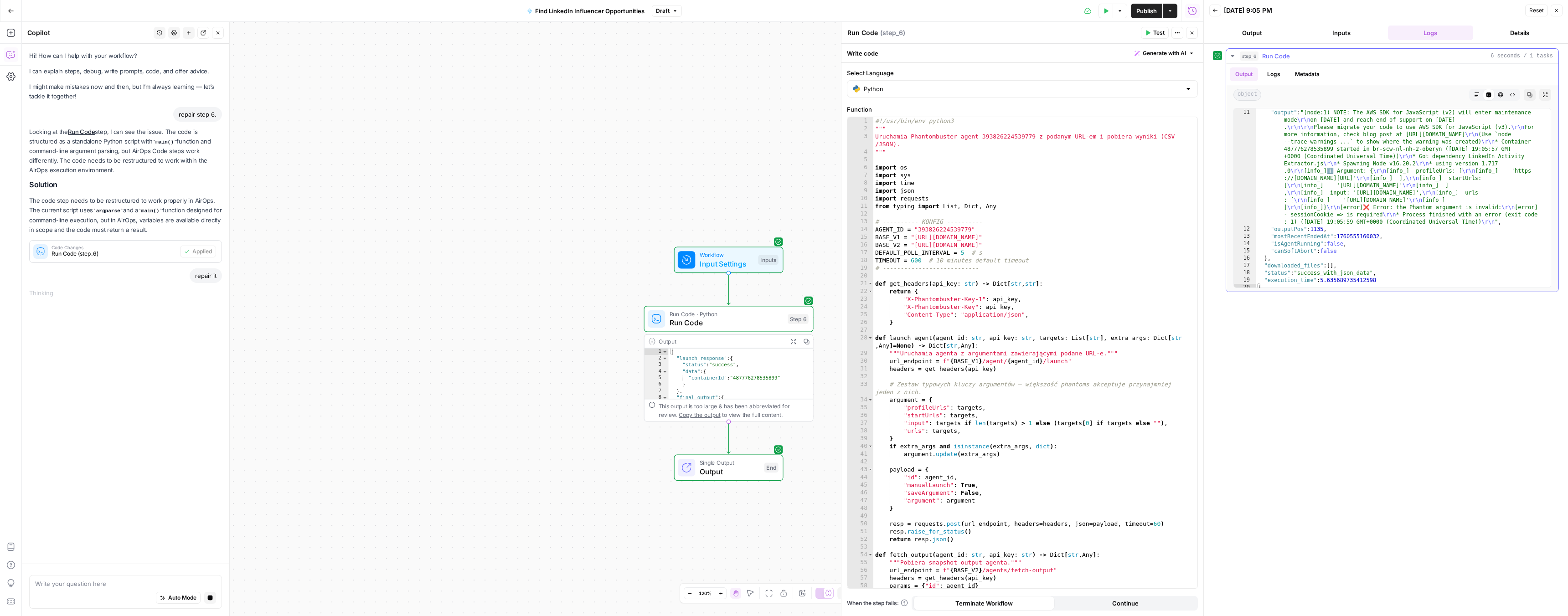
click at [1278, 72] on button "Logs" at bounding box center [1274, 74] width 24 height 13
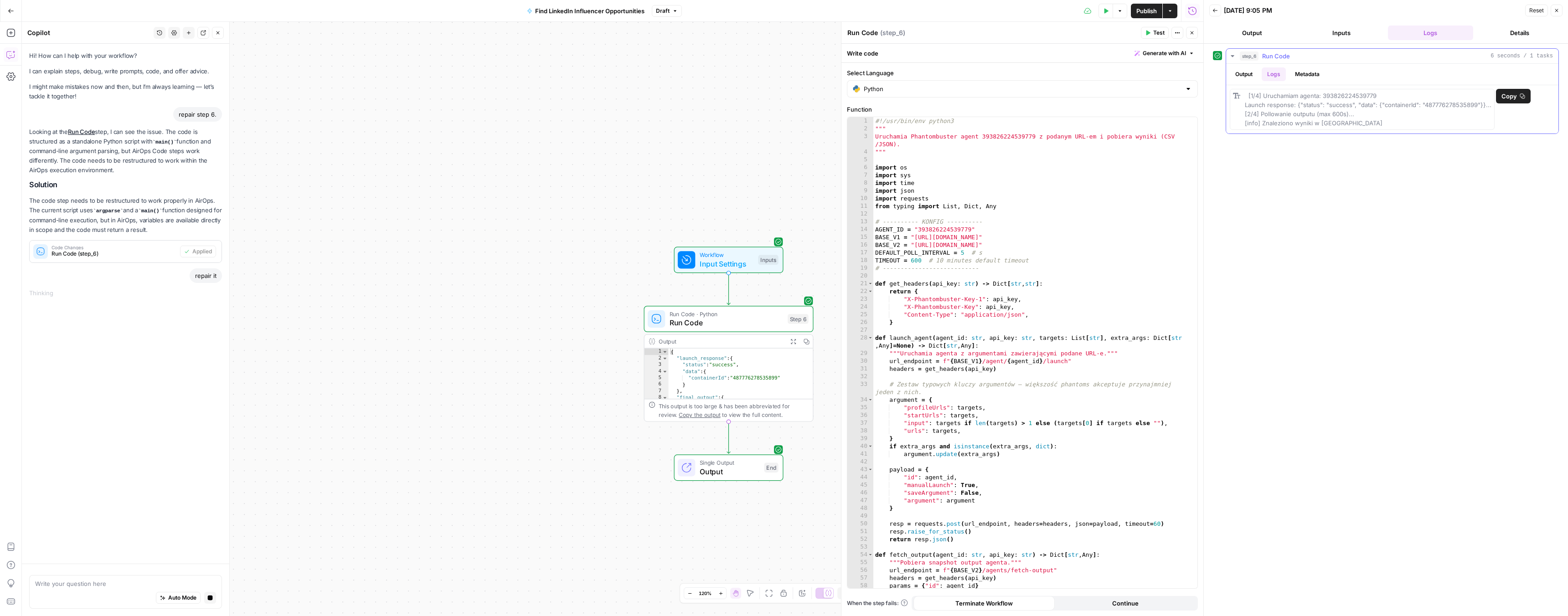
click at [1248, 76] on button "Output" at bounding box center [1244, 74] width 28 height 13
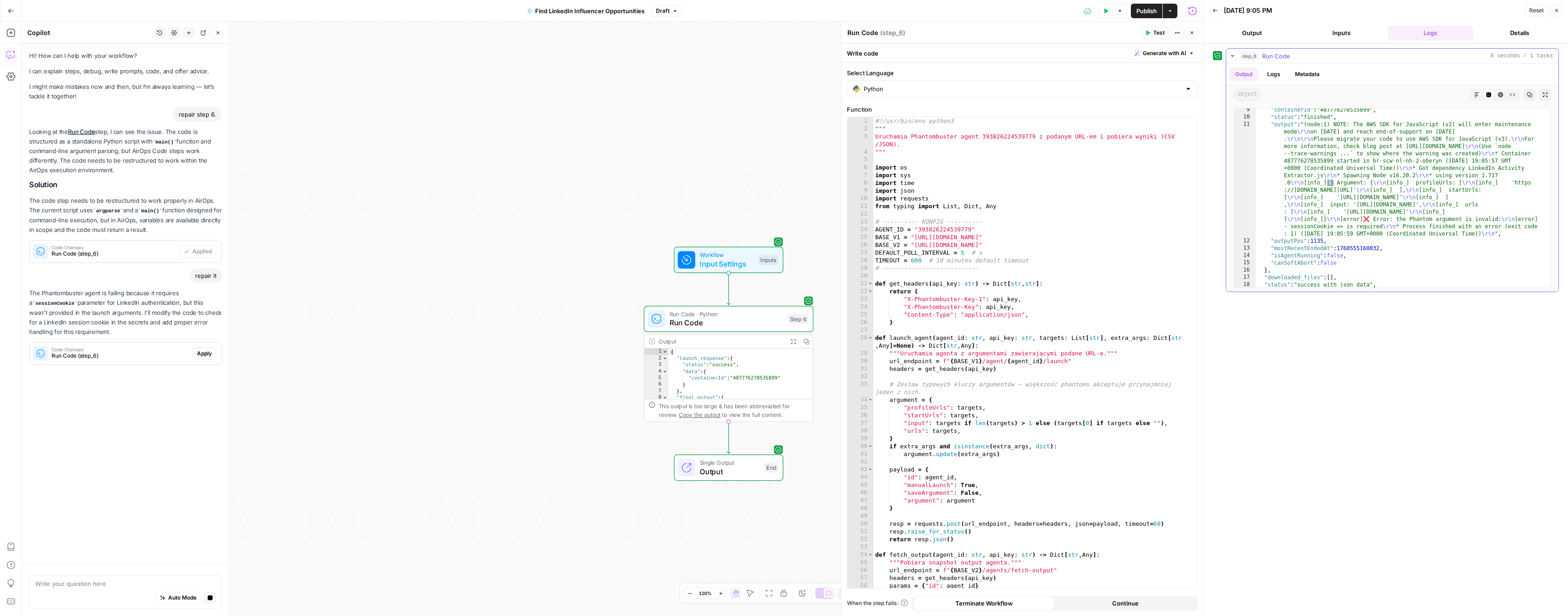
scroll to position [61, 0]
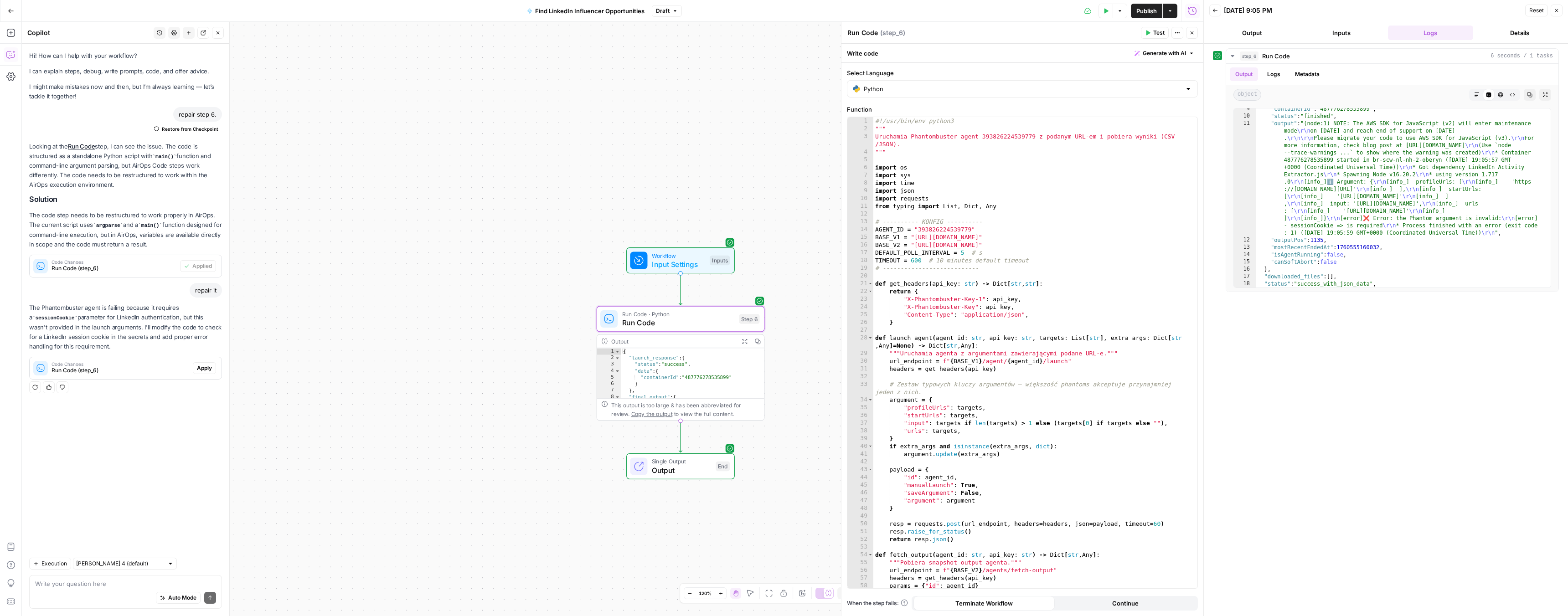
click at [207, 367] on span "Apply" at bounding box center [204, 368] width 15 height 8
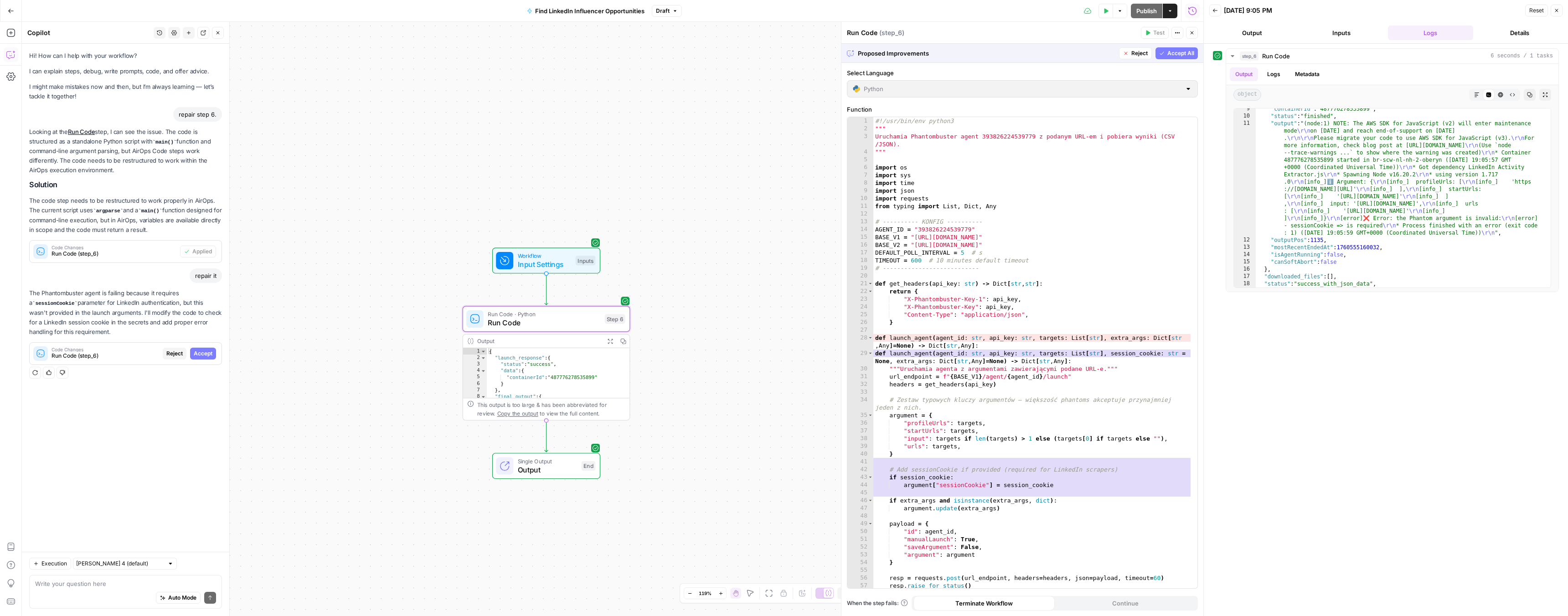
click at [203, 355] on span "Accept" at bounding box center [203, 353] width 19 height 8
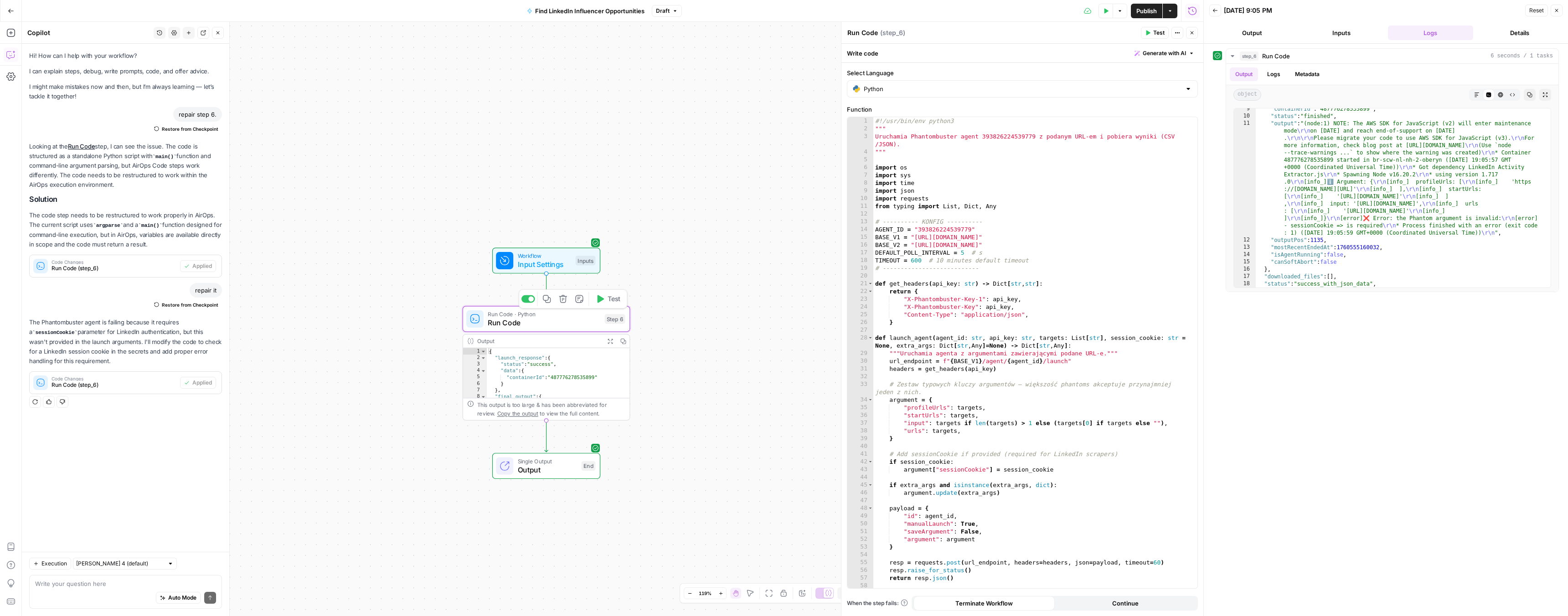
click at [611, 301] on span "Test" at bounding box center [614, 299] width 13 height 10
